Goal: Task Accomplishment & Management: Use online tool/utility

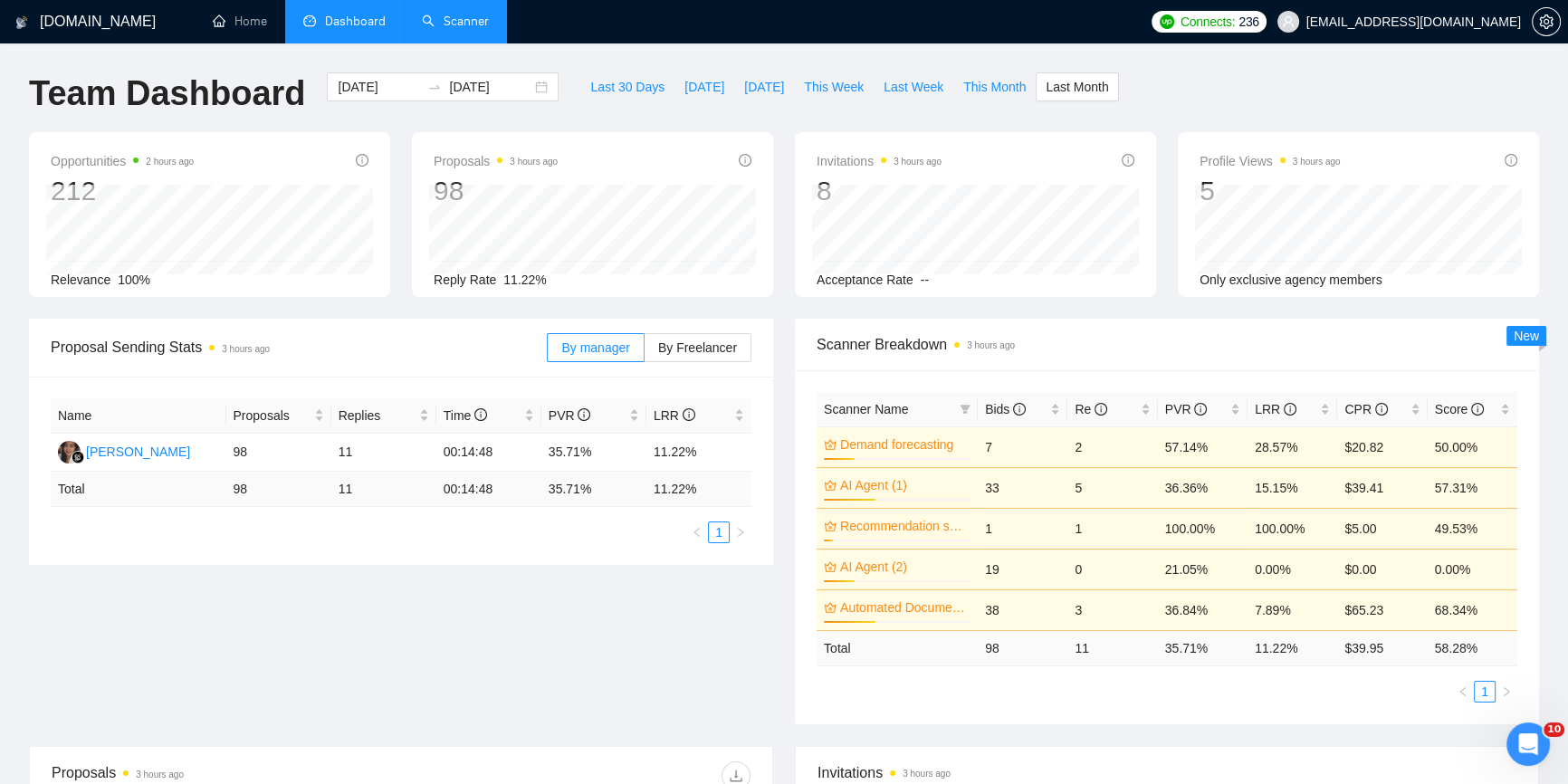
click at [463, 21] on link "Scanner" at bounding box center [454, 21] width 67 height 15
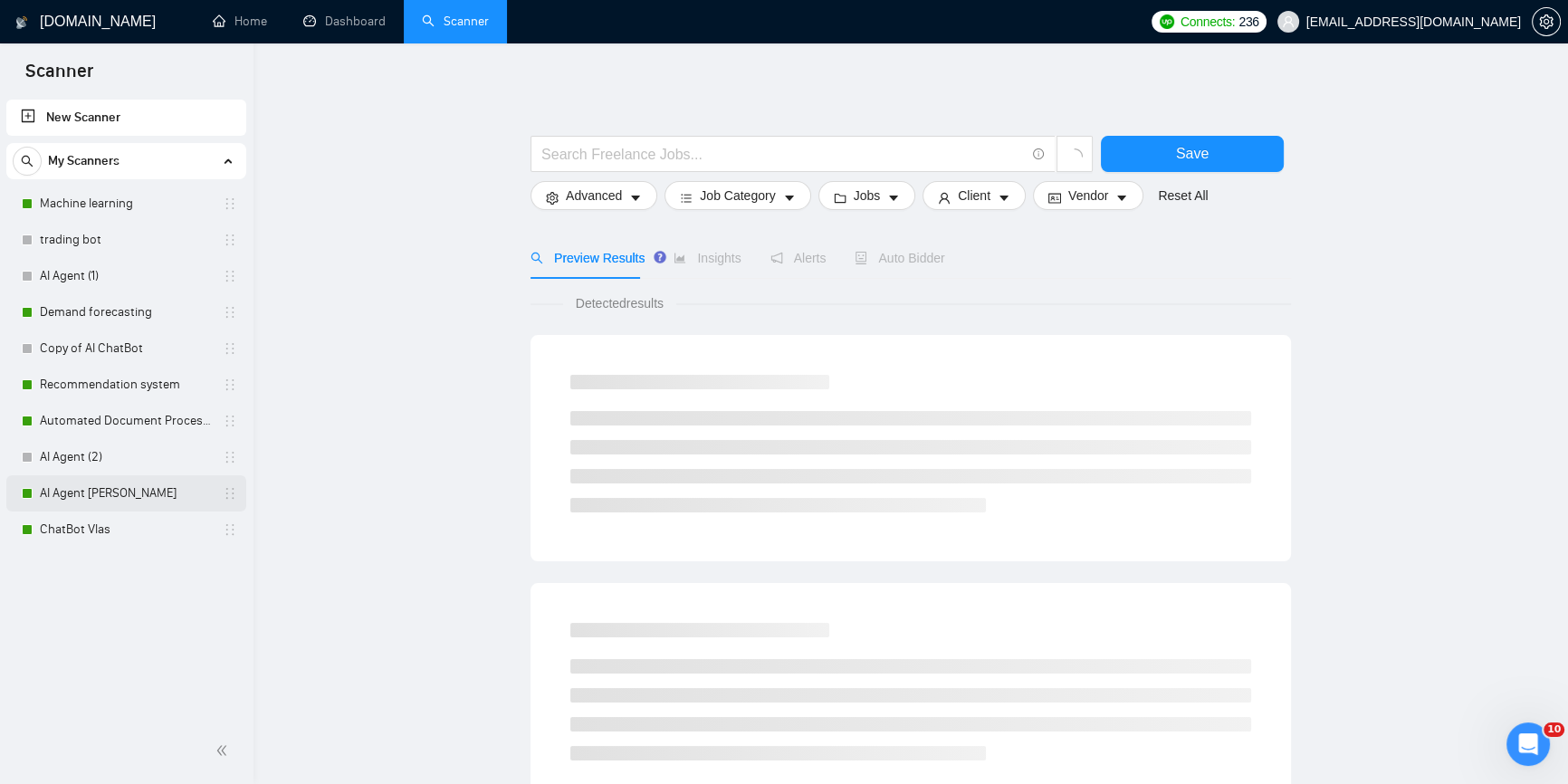
click at [80, 492] on link "AI Agent [PERSON_NAME]" at bounding box center [125, 493] width 172 height 36
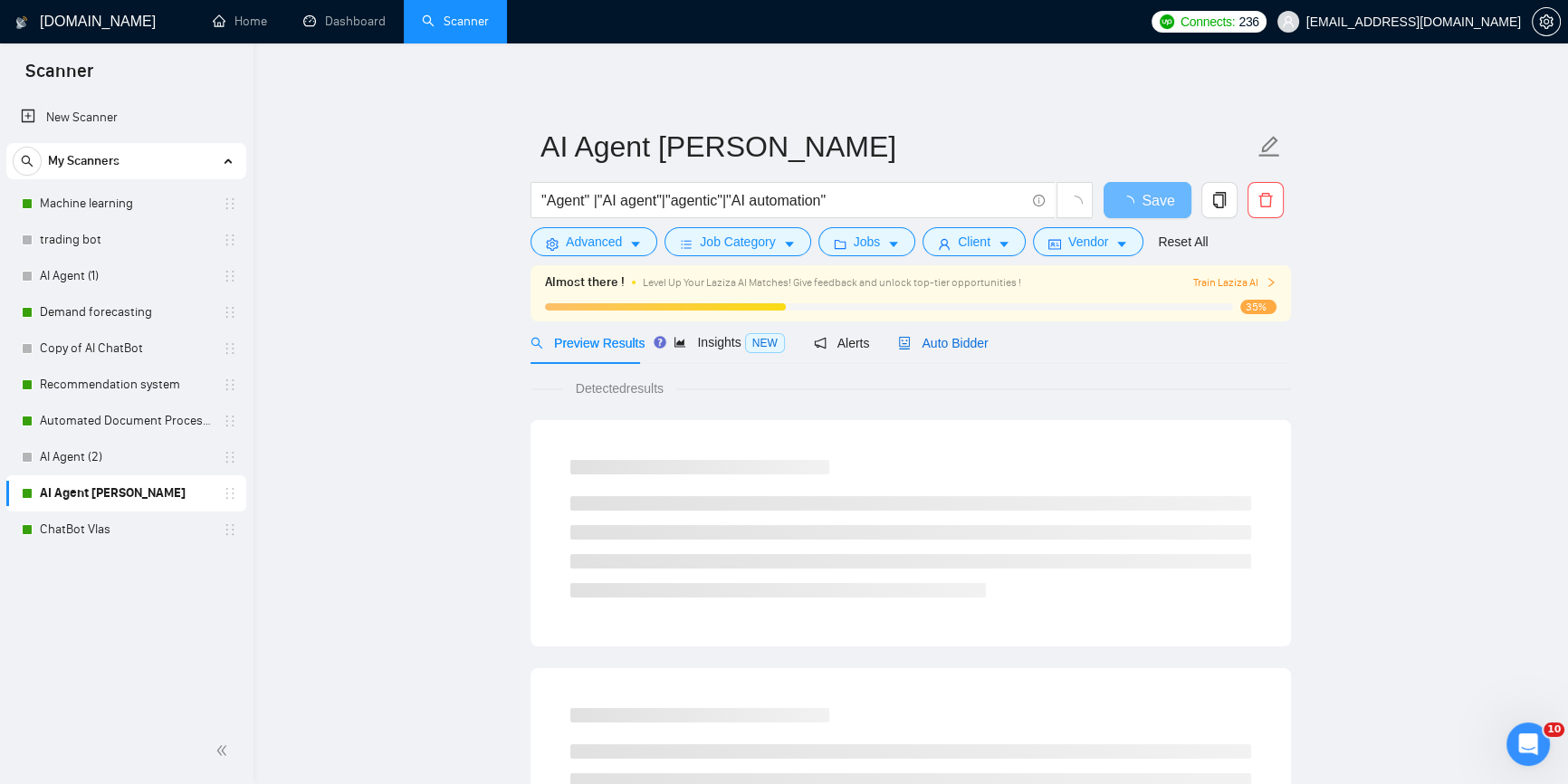
click at [940, 336] on span "Auto Bidder" at bounding box center [942, 342] width 90 height 14
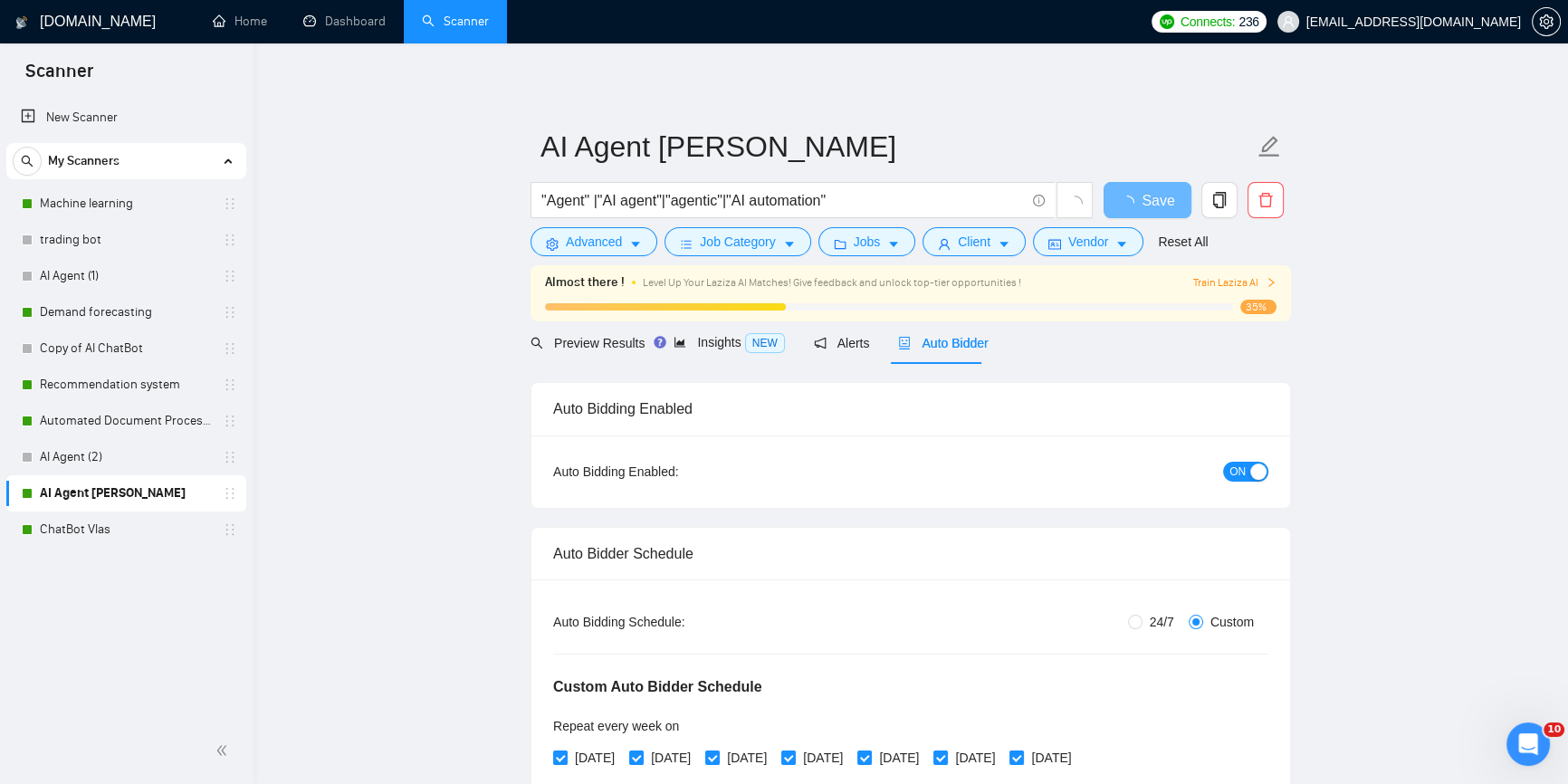
radio input "false"
radio input "true"
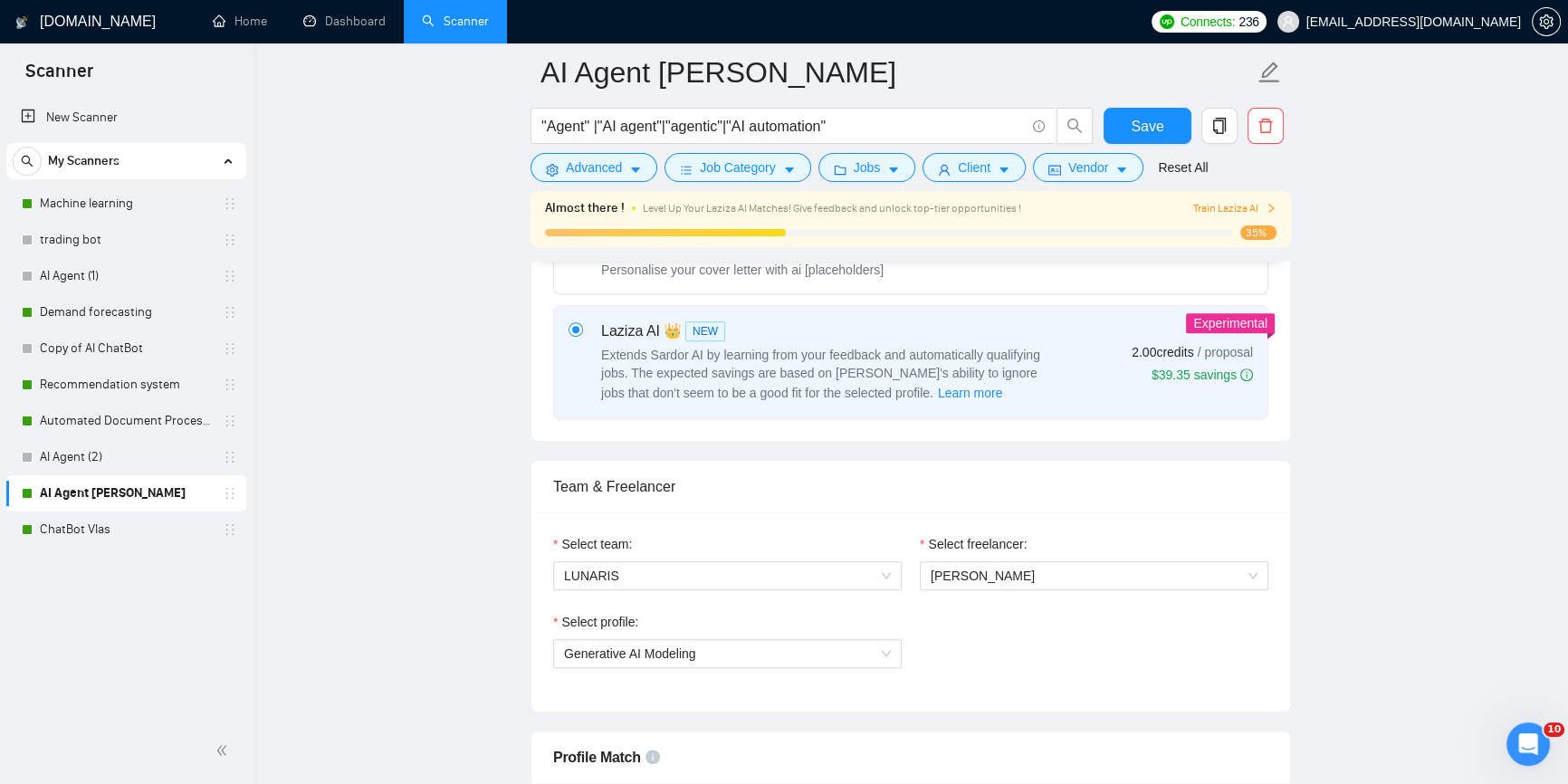
scroll to position [987, 0]
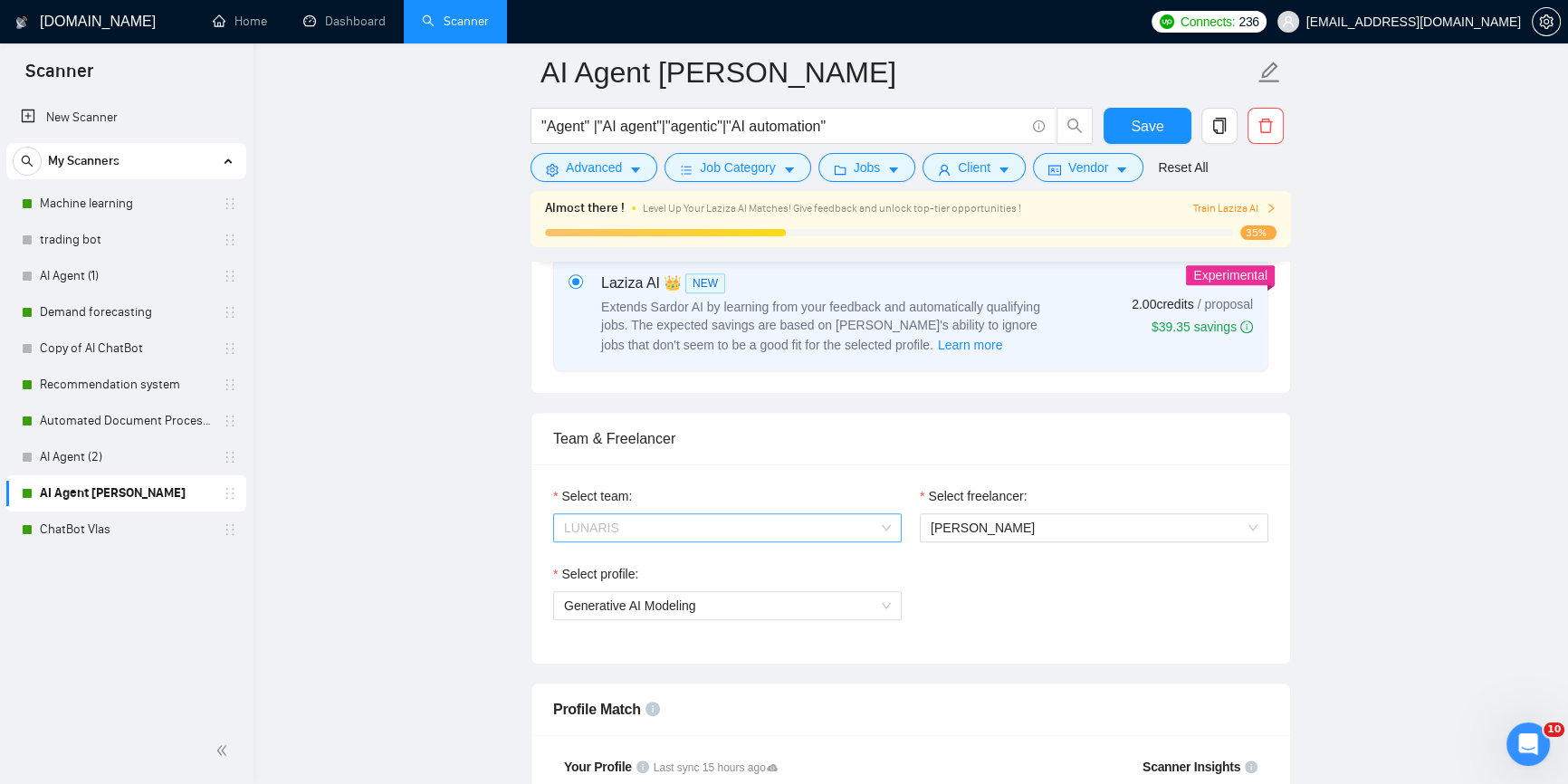
click at [897, 529] on div "LUNARIS" at bounding box center [728, 527] width 349 height 29
click at [986, 535] on span "[PERSON_NAME]" at bounding box center [1094, 527] width 327 height 27
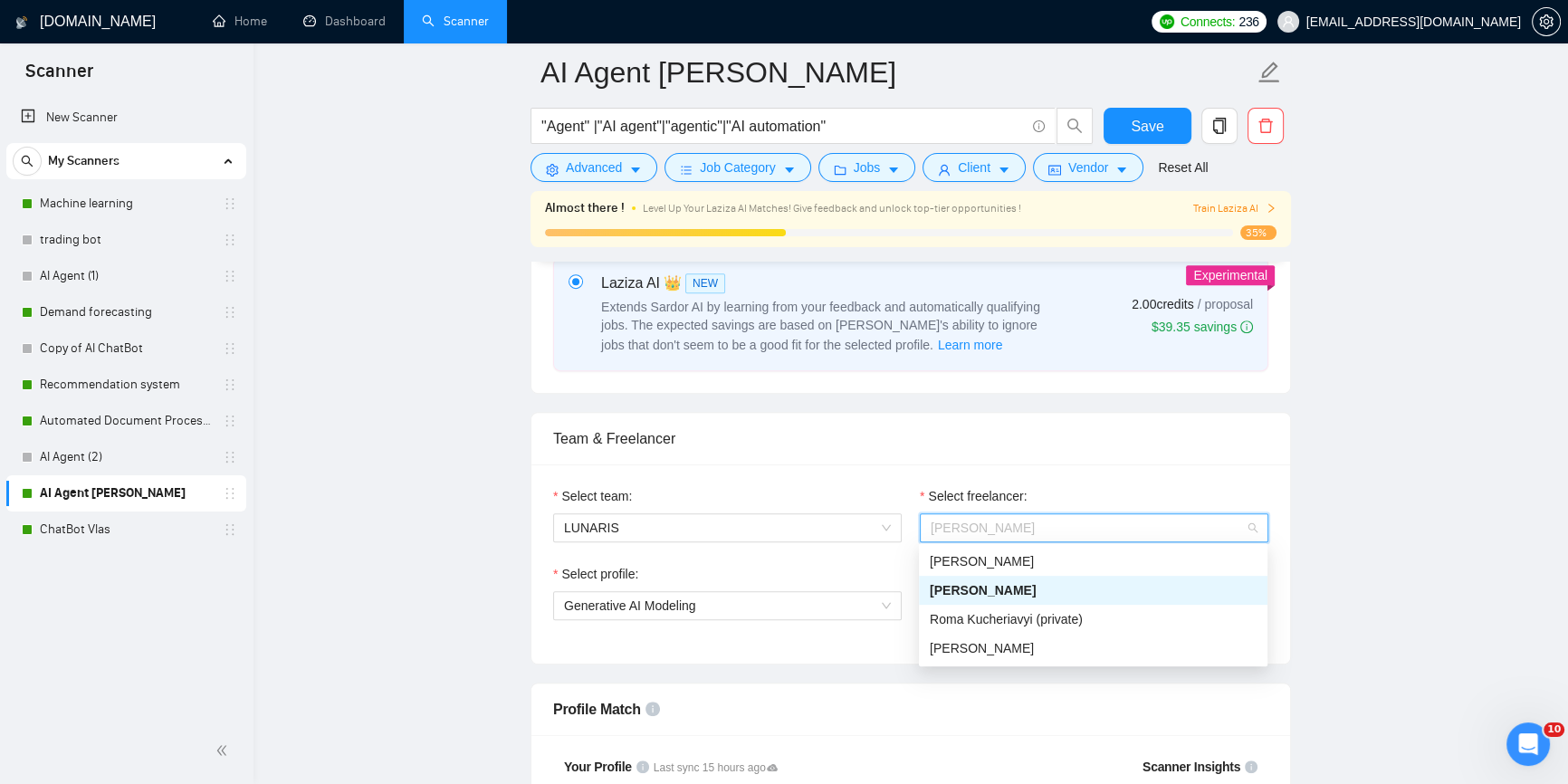
click at [1091, 522] on span "[PERSON_NAME]" at bounding box center [1094, 527] width 327 height 27
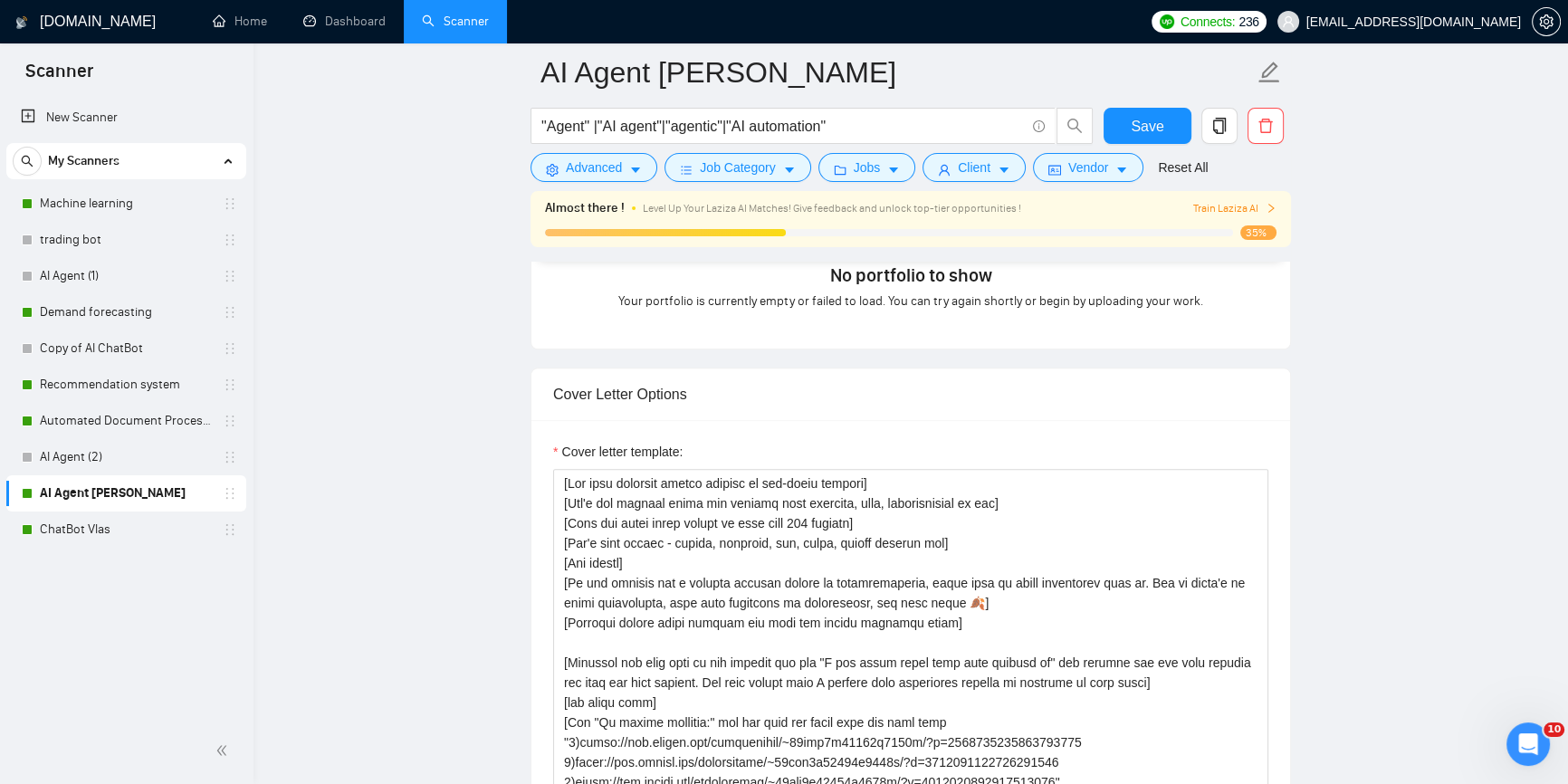
scroll to position [2388, 0]
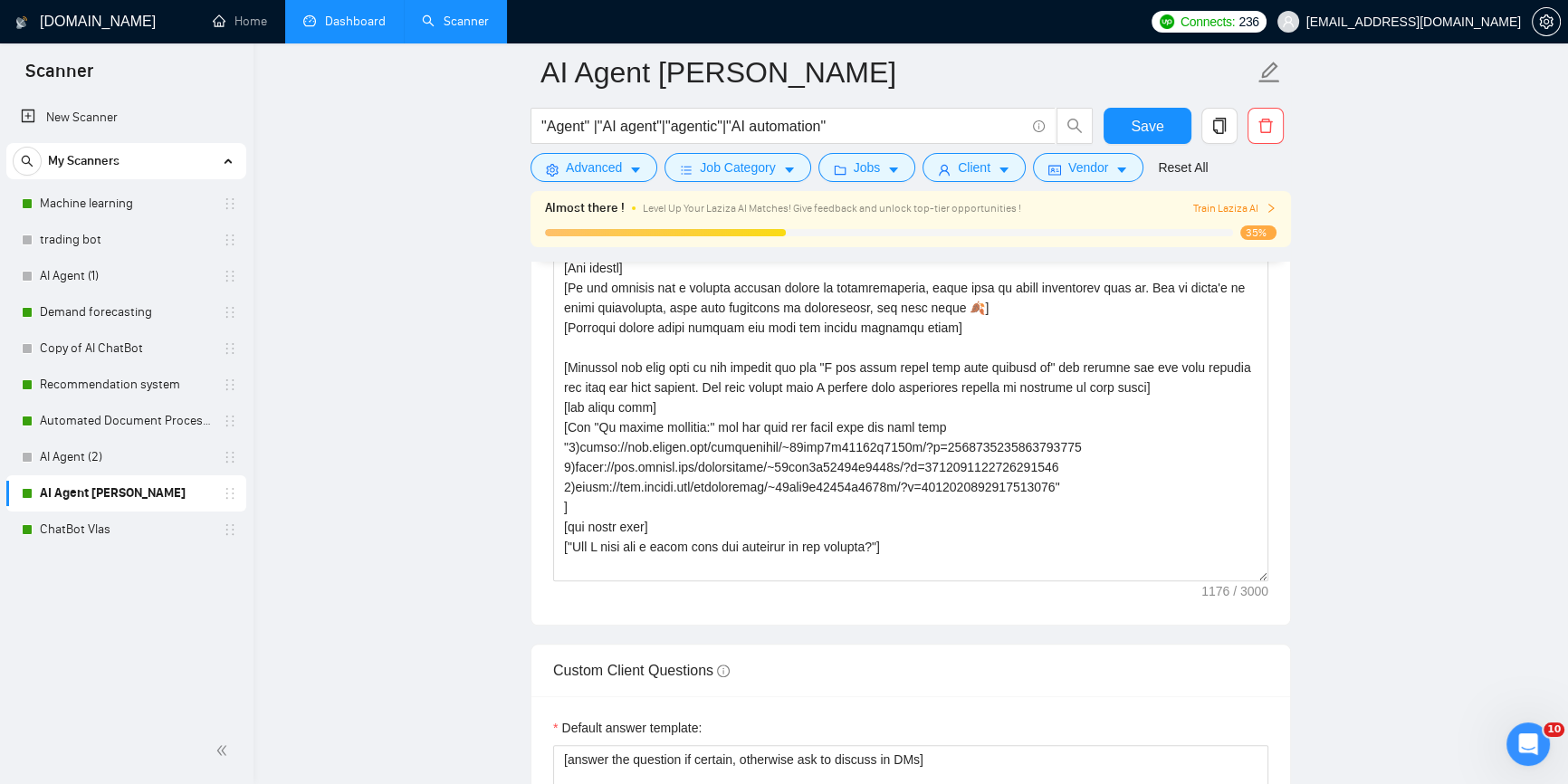
click at [317, 13] on link "Dashboard" at bounding box center [344, 21] width 82 height 15
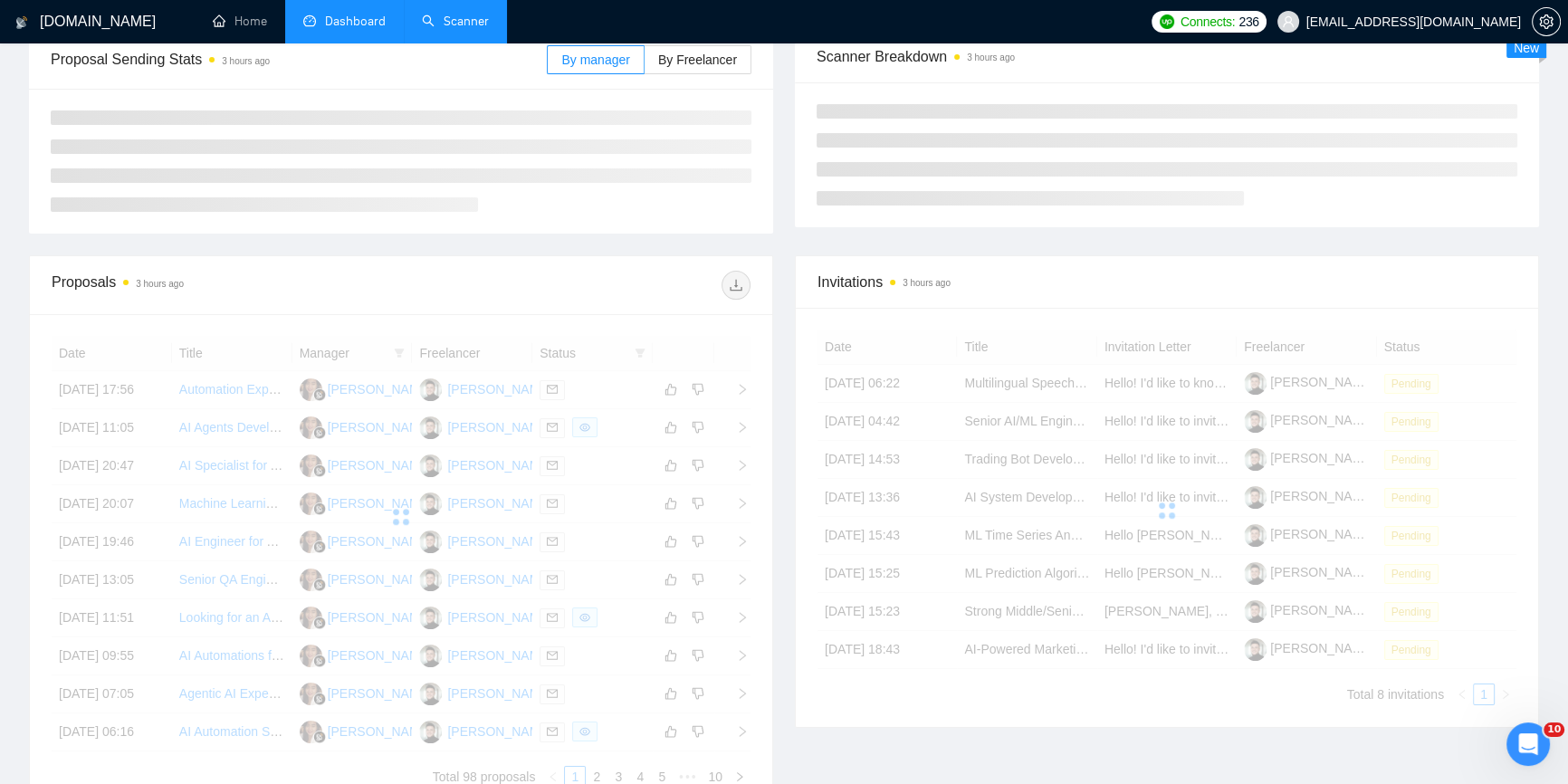
scroll to position [326, 0]
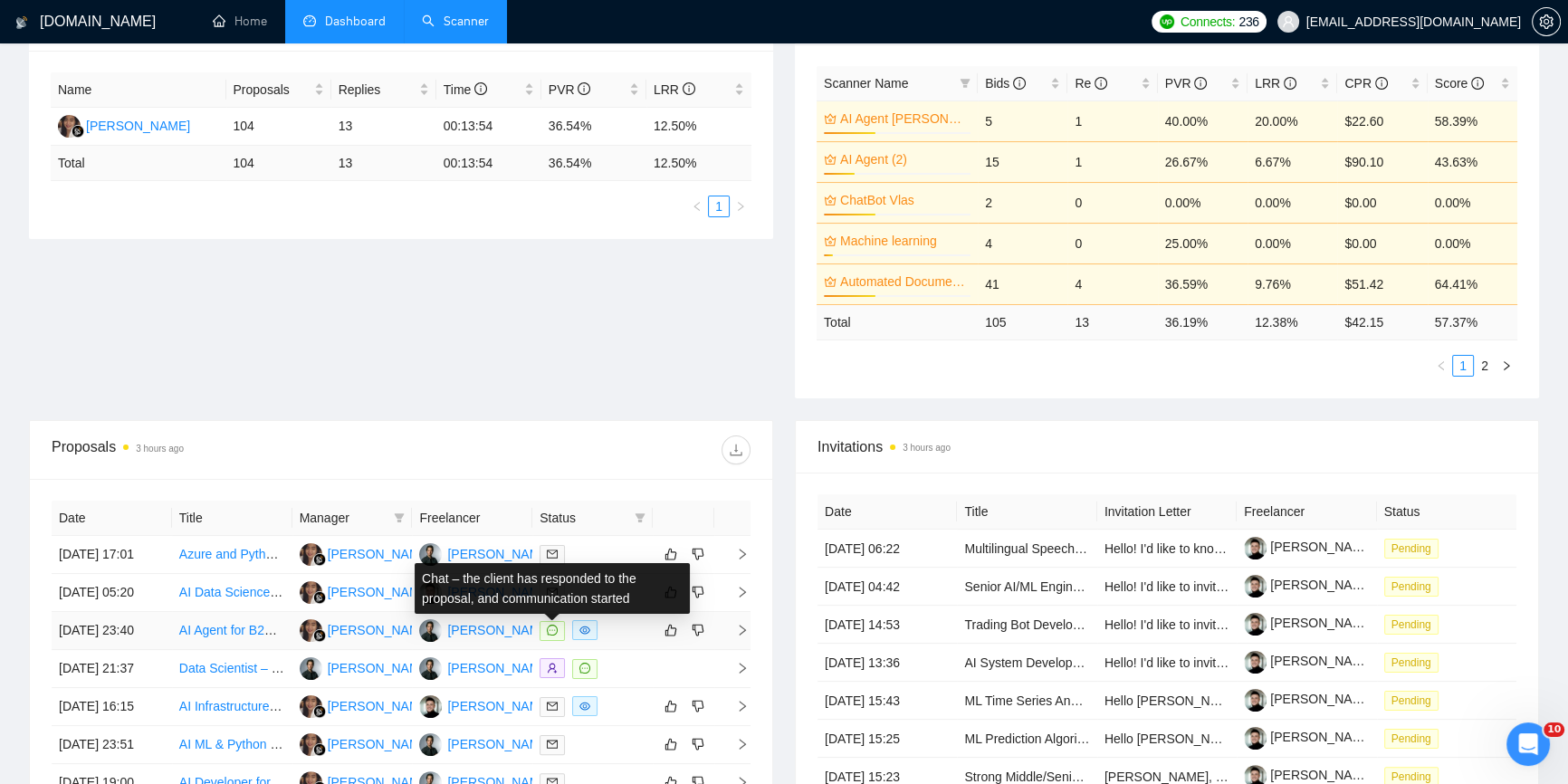
click at [552, 626] on icon "message" at bounding box center [553, 630] width 11 height 11
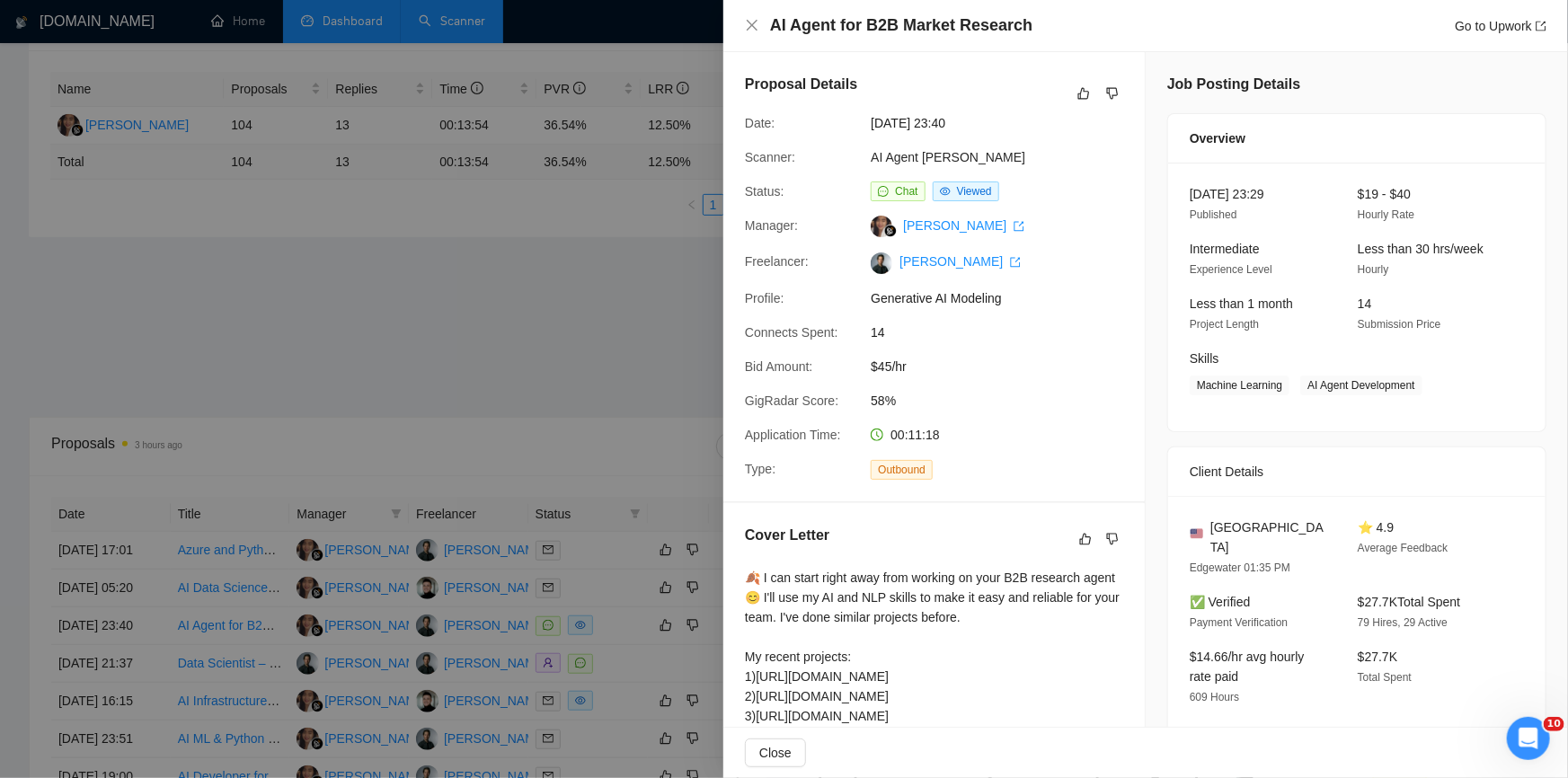
click at [604, 350] on div at bounding box center [784, 389] width 1568 height 778
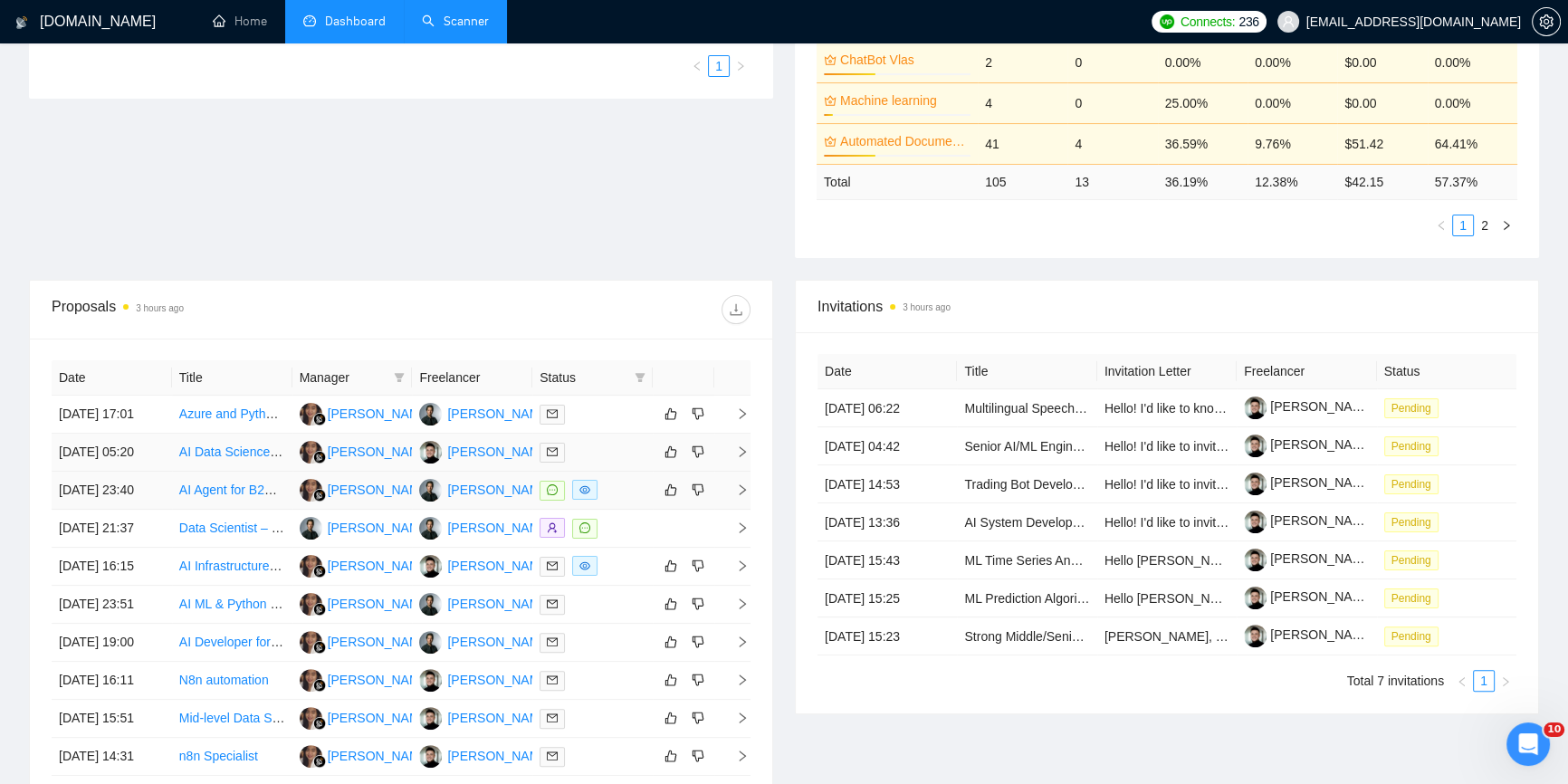
scroll to position [490, 0]
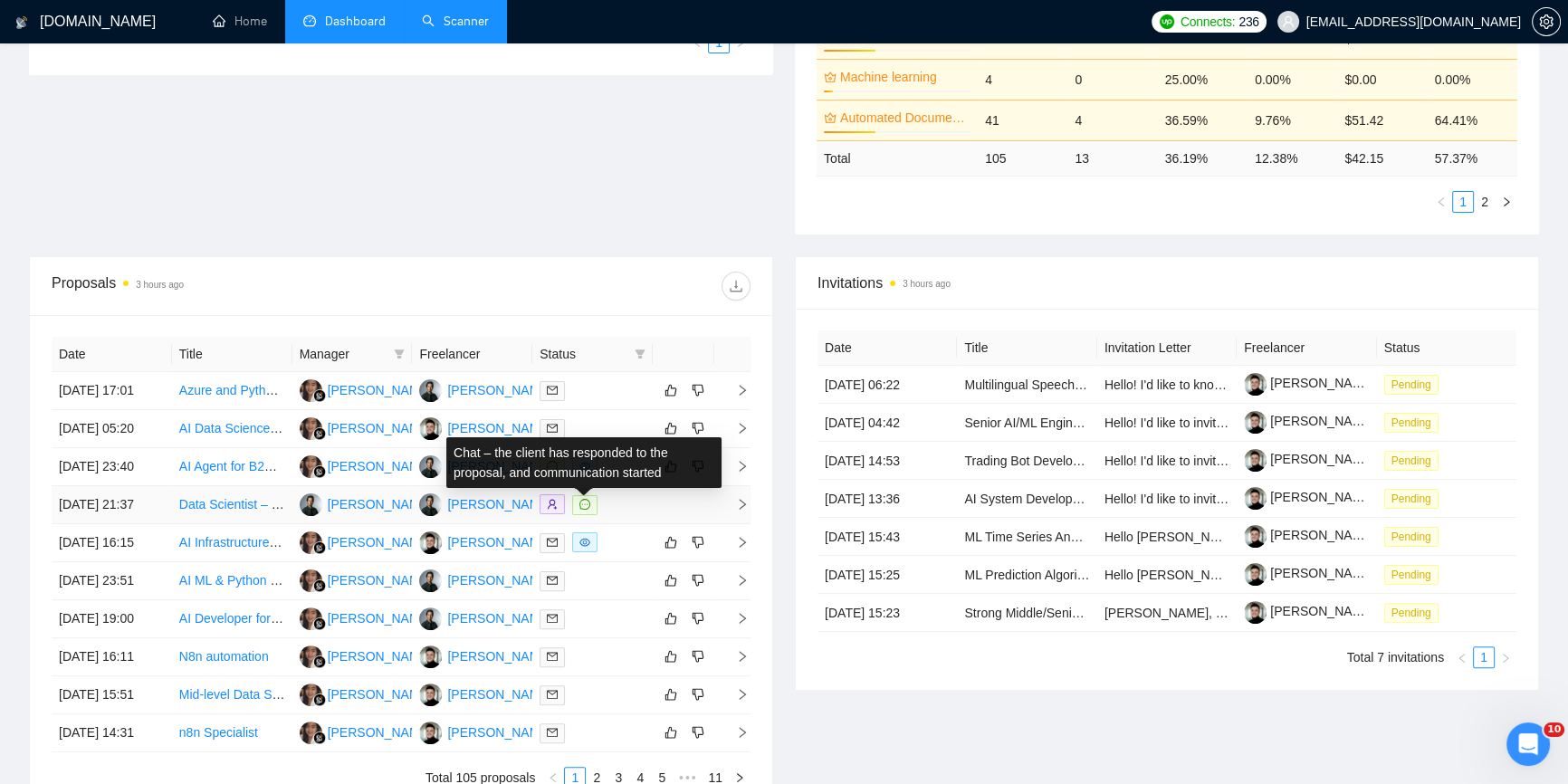
click at [587, 506] on icon "message" at bounding box center [585, 505] width 11 height 11
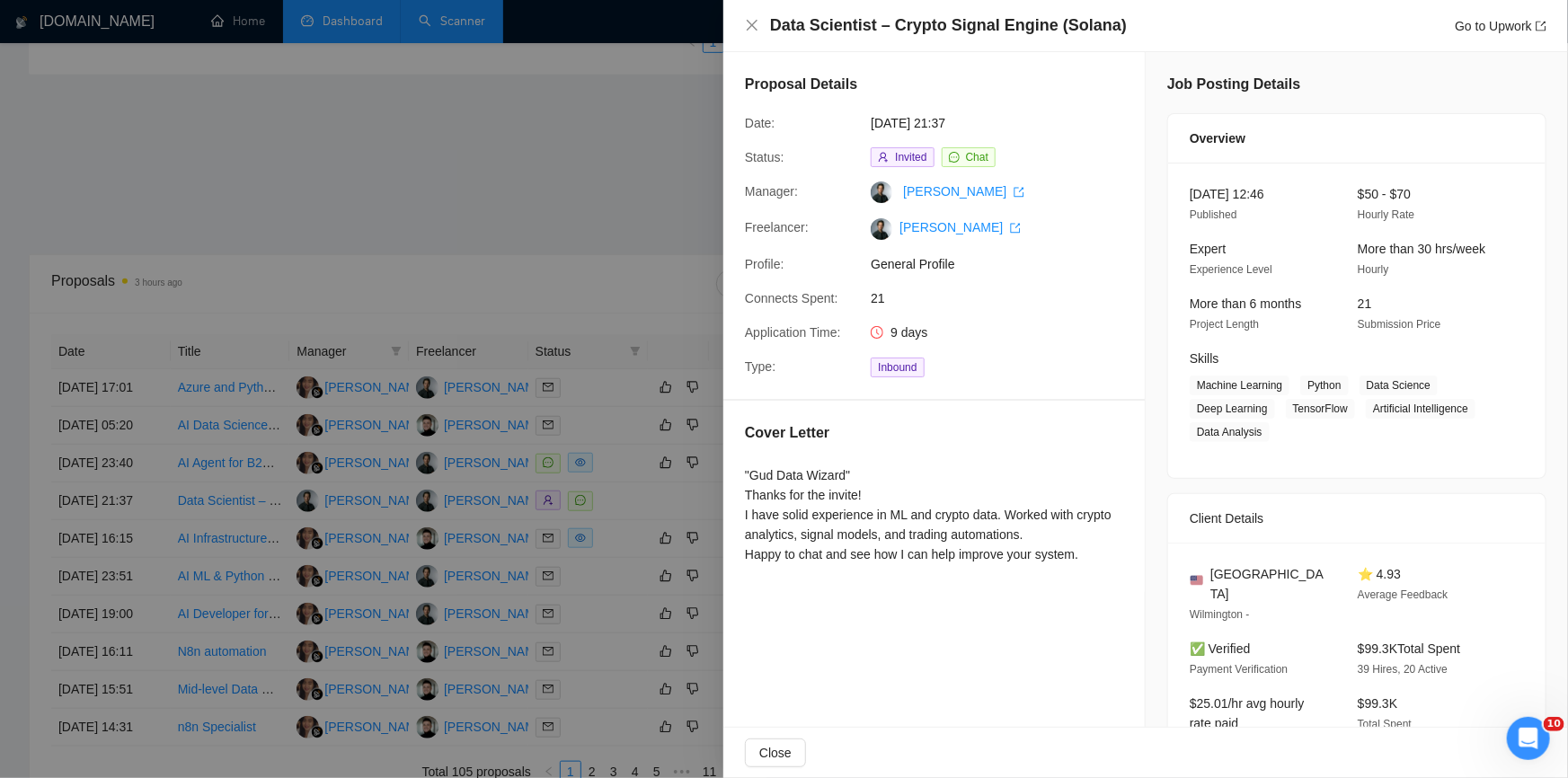
click at [552, 233] on div at bounding box center [784, 389] width 1568 height 778
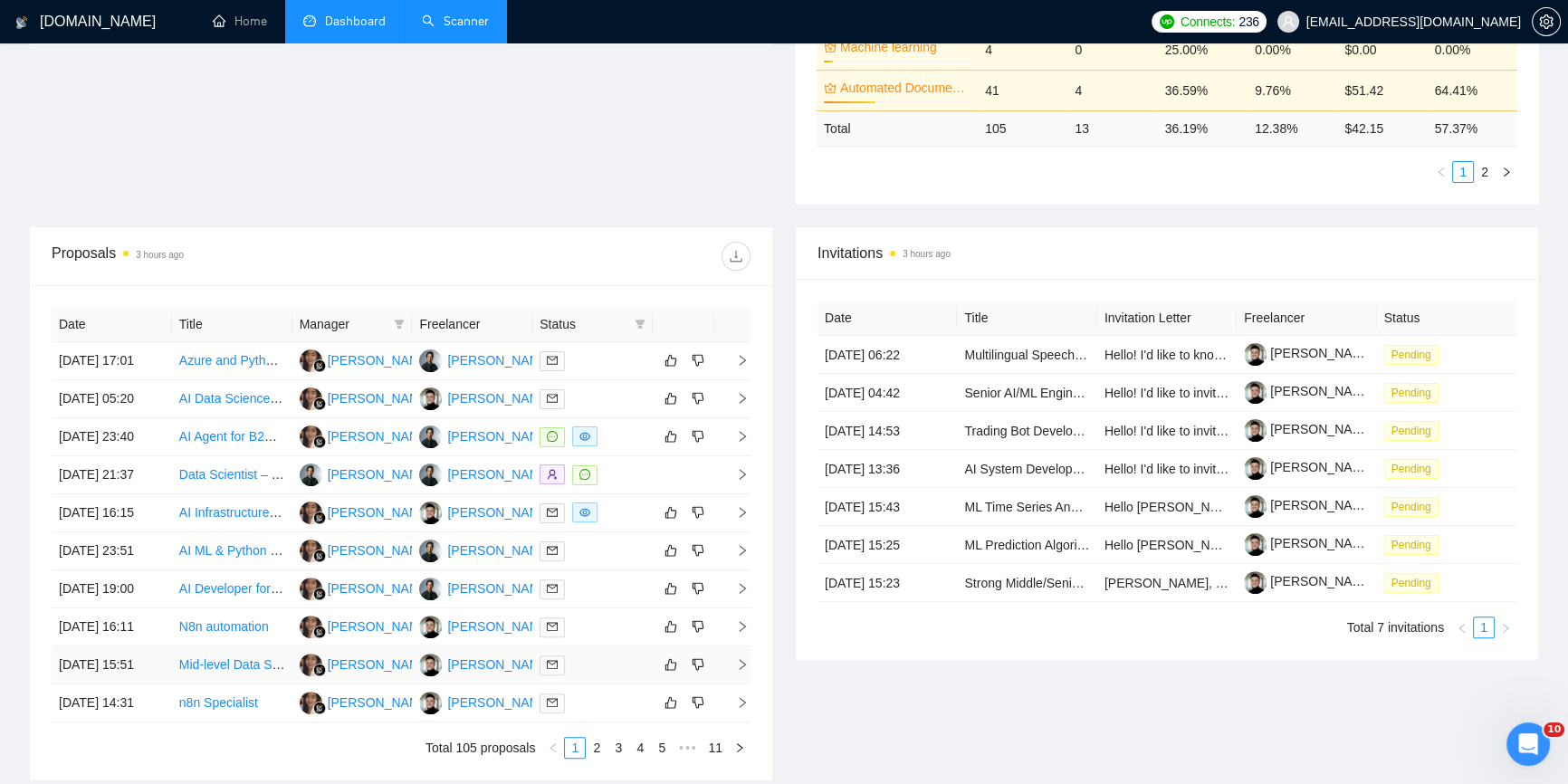
scroll to position [573, 0]
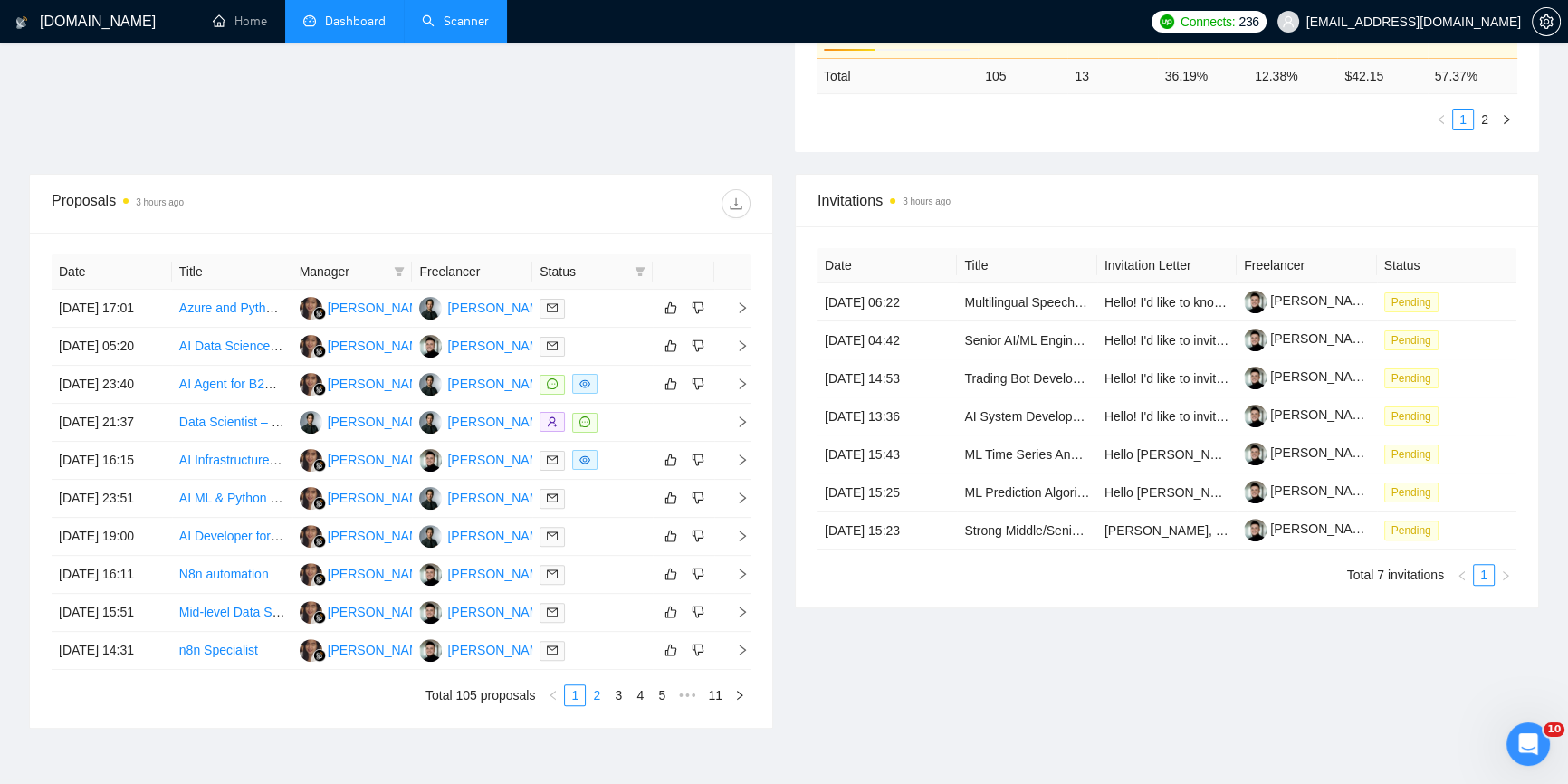
click at [599, 690] on link "2" at bounding box center [596, 695] width 20 height 20
click at [622, 697] on link "3" at bounding box center [618, 695] width 20 height 20
click at [643, 700] on link "4" at bounding box center [639, 695] width 20 height 20
click at [646, 695] on link "5" at bounding box center [639, 695] width 20 height 20
click at [642, 697] on link "6" at bounding box center [639, 695] width 20 height 20
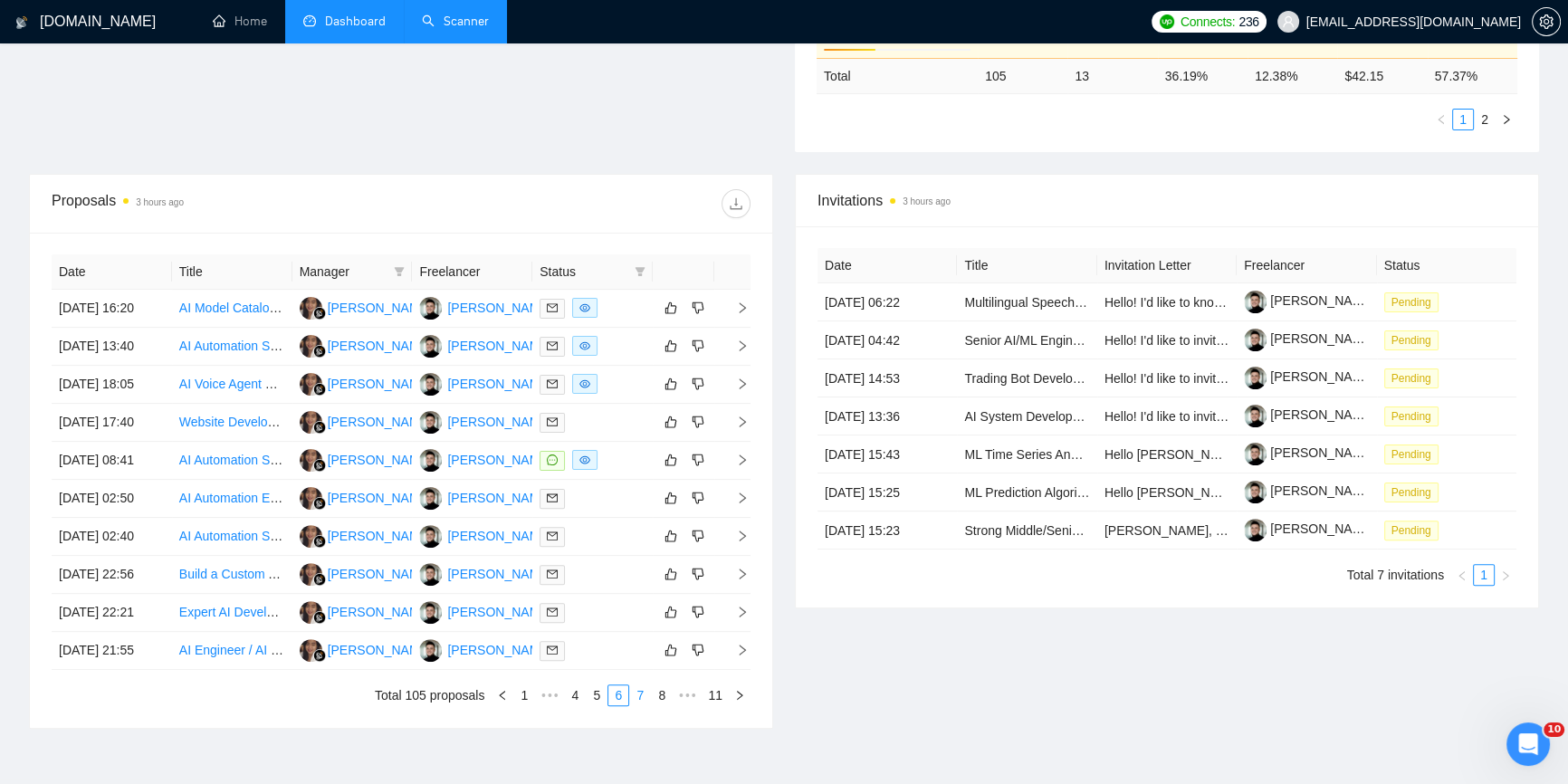
click at [644, 698] on link "7" at bounding box center [639, 695] width 20 height 20
click at [649, 697] on link "8" at bounding box center [639, 695] width 20 height 20
click at [663, 697] on link "9" at bounding box center [664, 695] width 20 height 20
click at [691, 697] on link "10" at bounding box center [688, 695] width 25 height 20
click at [712, 697] on link "11" at bounding box center [715, 695] width 25 height 20
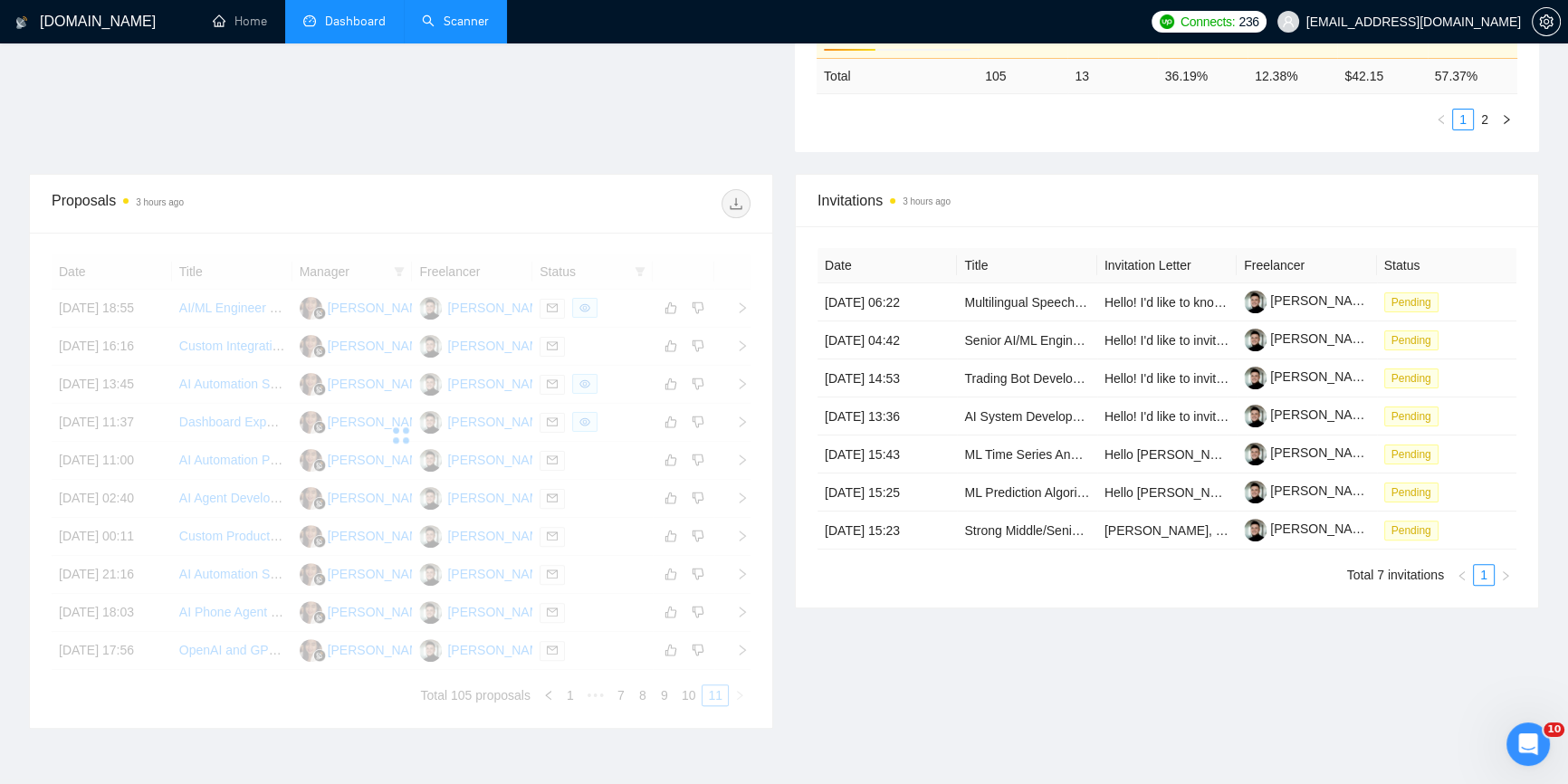
scroll to position [558, 0]
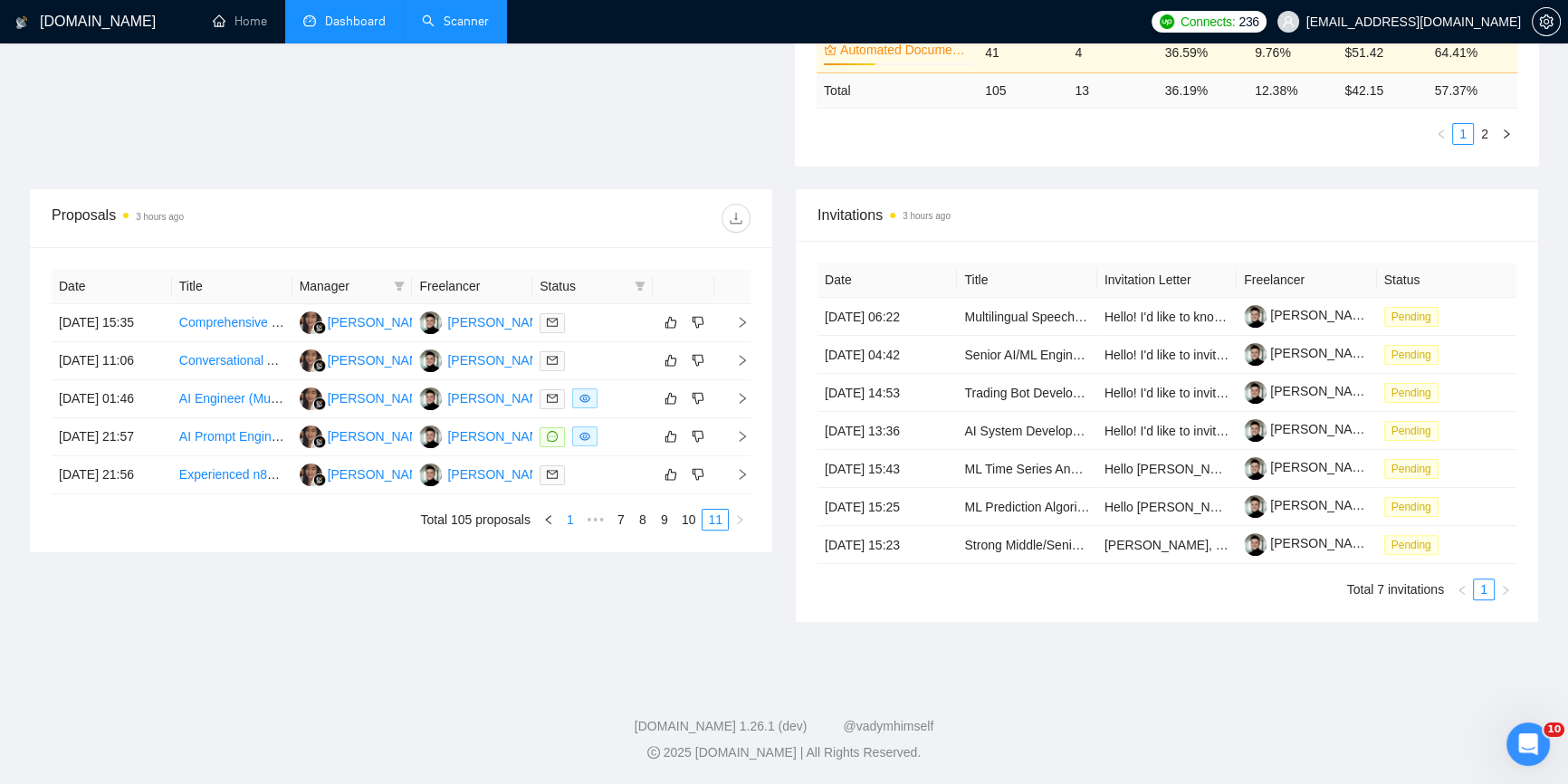
click at [572, 524] on link "1" at bounding box center [569, 520] width 20 height 20
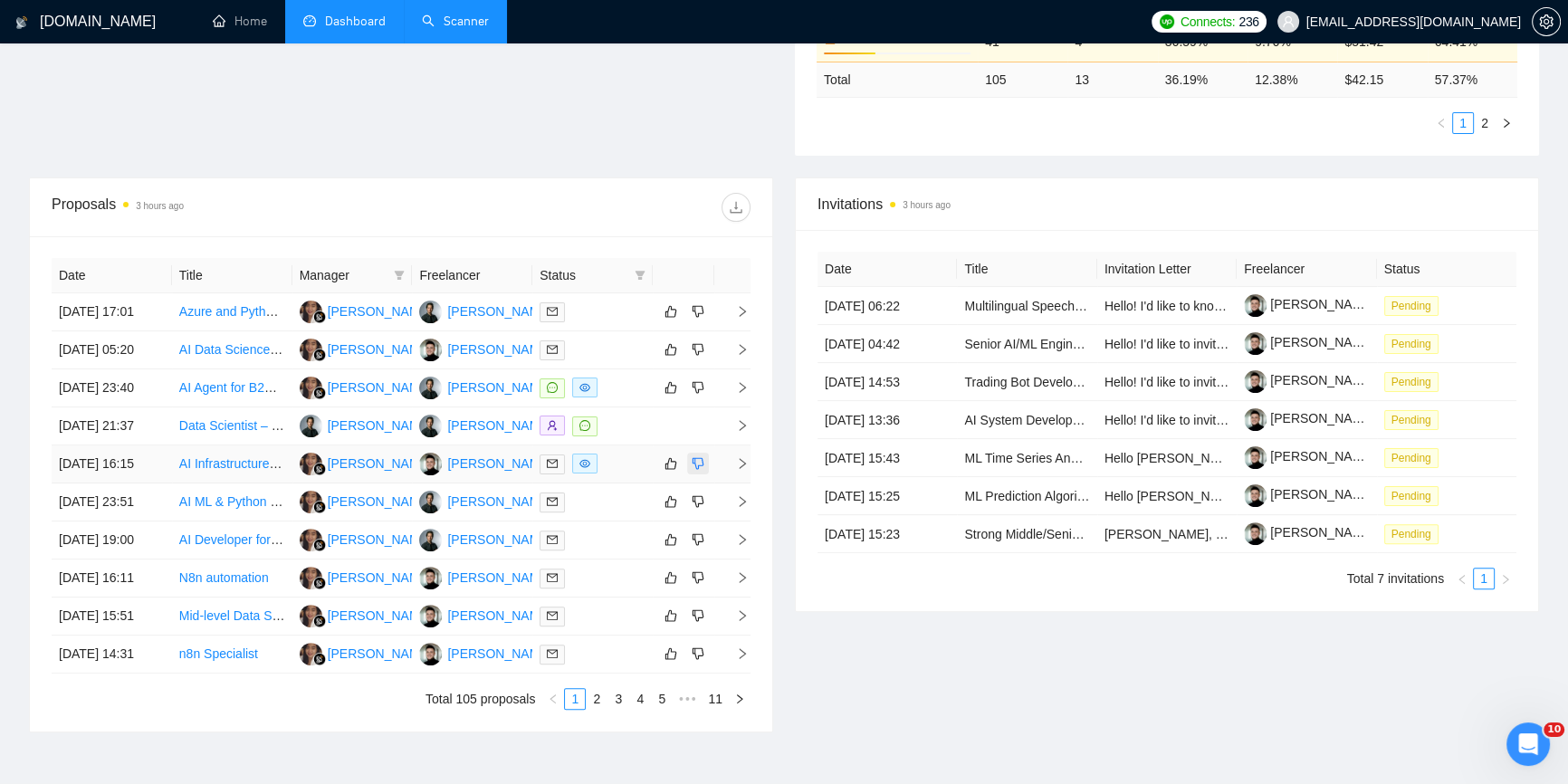
scroll to position [679, 0]
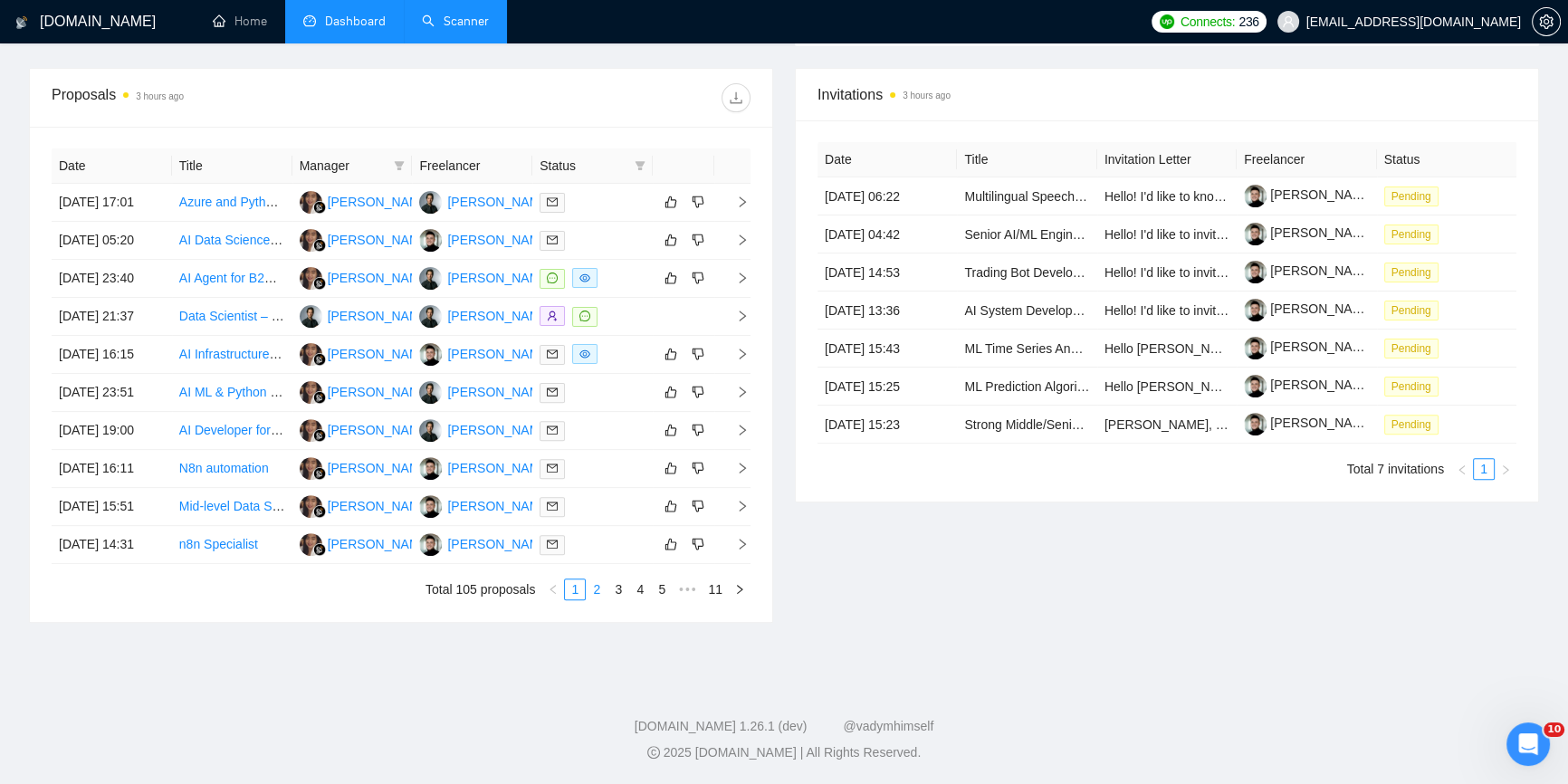
click at [598, 590] on link "2" at bounding box center [596, 589] width 20 height 20
click at [577, 593] on link "1" at bounding box center [574, 589] width 20 height 20
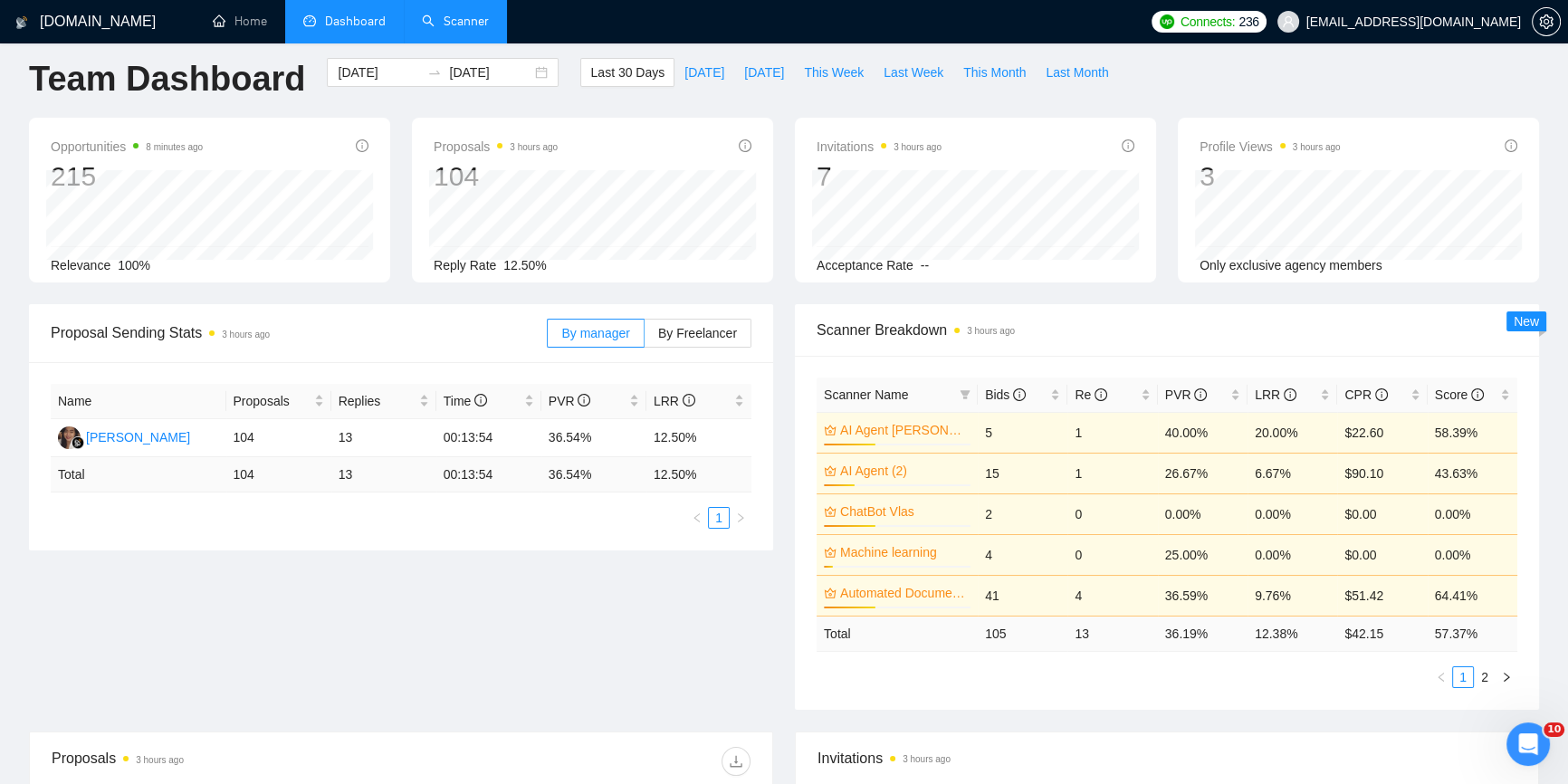
scroll to position [0, 0]
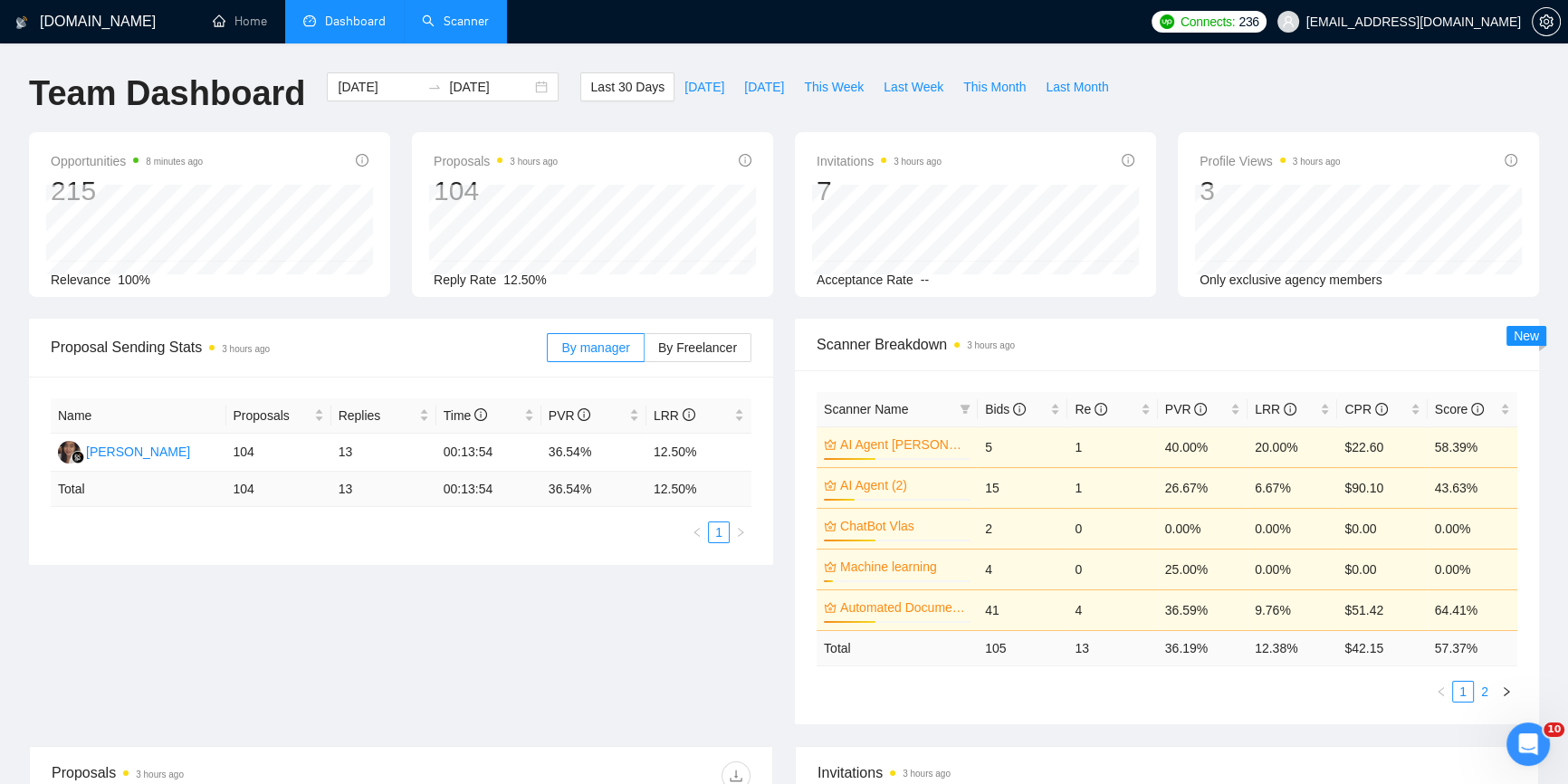
click at [1476, 693] on link "2" at bounding box center [1484, 692] width 20 height 20
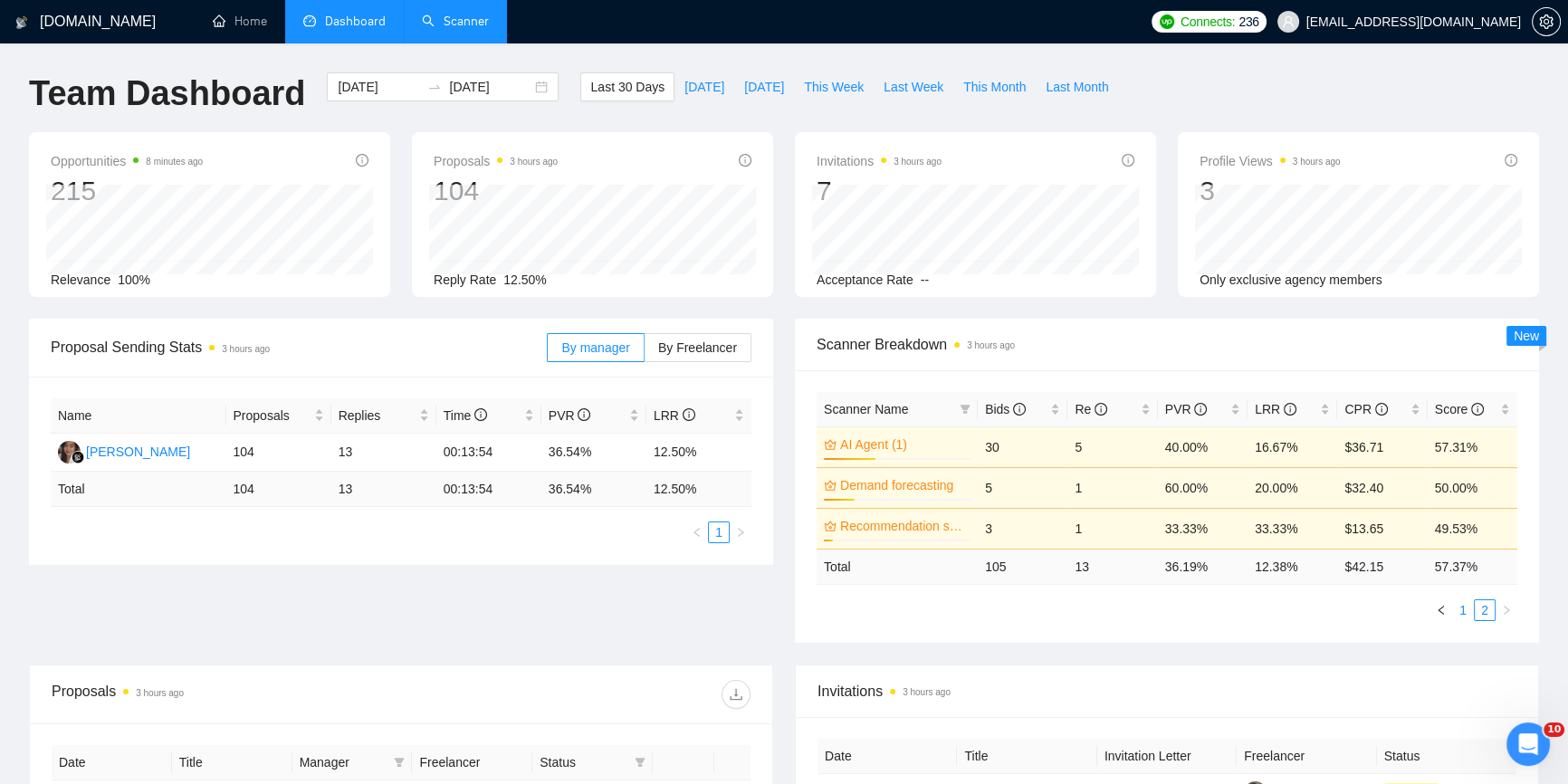
click at [1459, 607] on link "1" at bounding box center [1462, 610] width 20 height 20
